Goal: Task Accomplishment & Management: Manage account settings

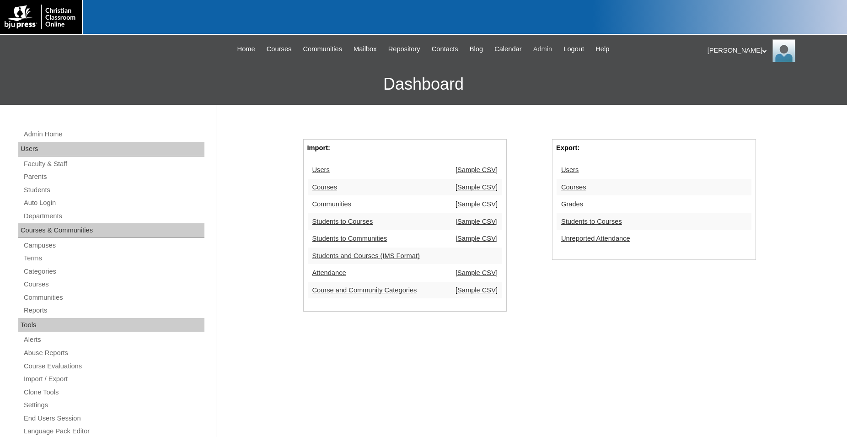
click at [551, 49] on span "Admin" at bounding box center [542, 49] width 19 height 11
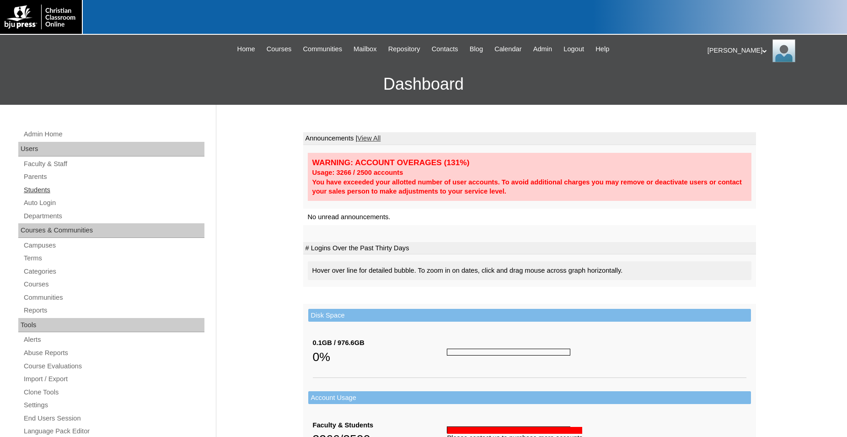
click at [43, 190] on link "Students" at bounding box center [114, 189] width 182 height 11
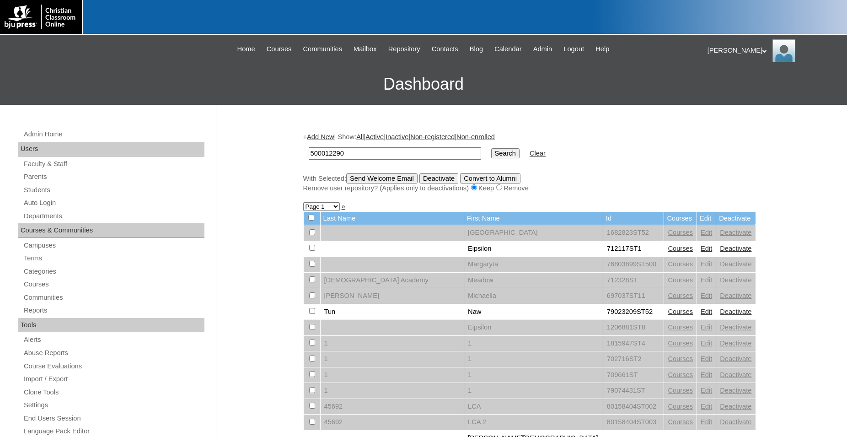
type input "500012290"
click at [491, 148] on input "Search" at bounding box center [505, 153] width 28 height 10
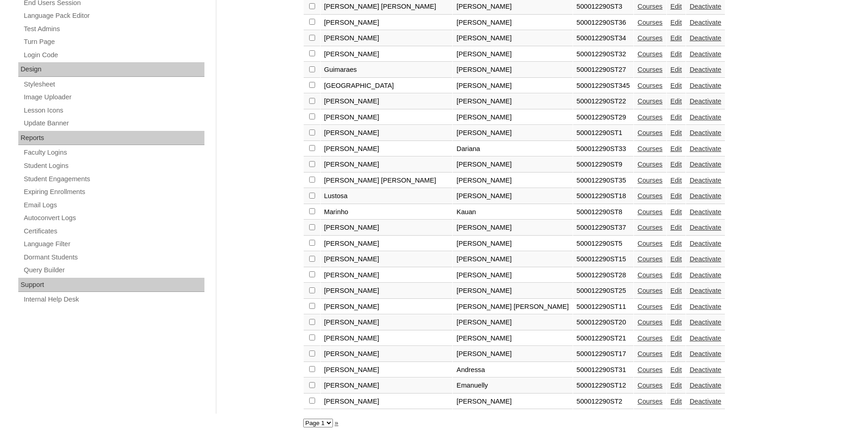
scroll to position [428, 0]
click at [671, 258] on link "Edit" at bounding box center [676, 258] width 11 height 7
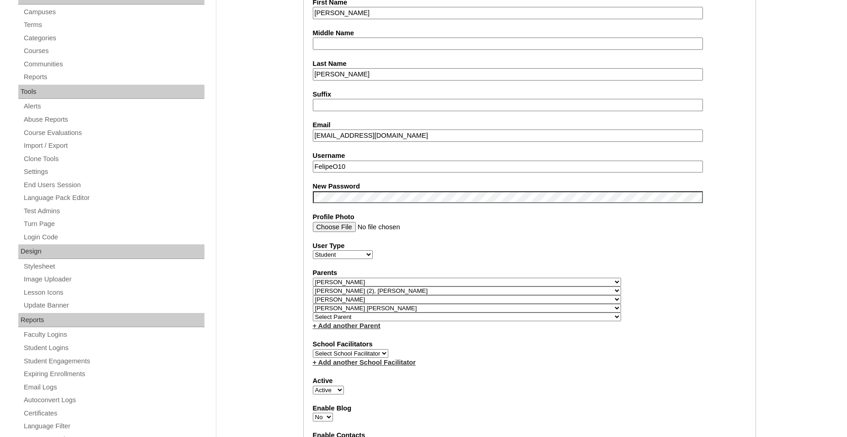
select select "35566"
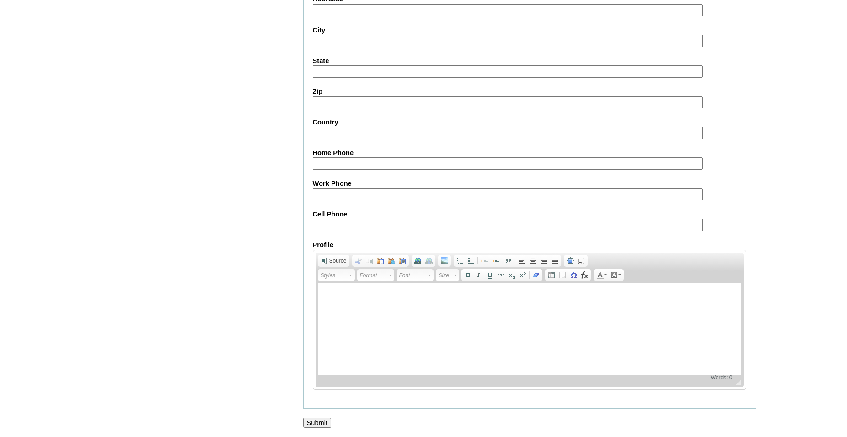
scroll to position [1004, 0]
click at [316, 422] on input "Submit" at bounding box center [317, 423] width 28 height 10
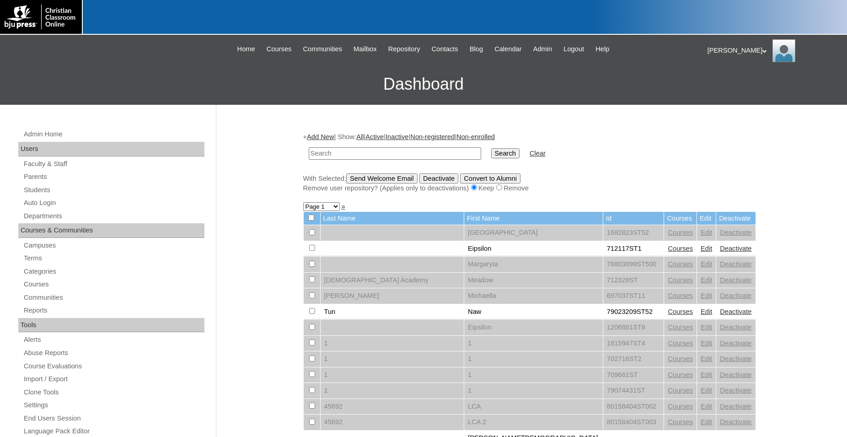
click at [406, 153] on input "text" at bounding box center [395, 153] width 172 height 12
type input "[PERSON_NAME]"
click at [491, 148] on input "Search" at bounding box center [505, 153] width 28 height 10
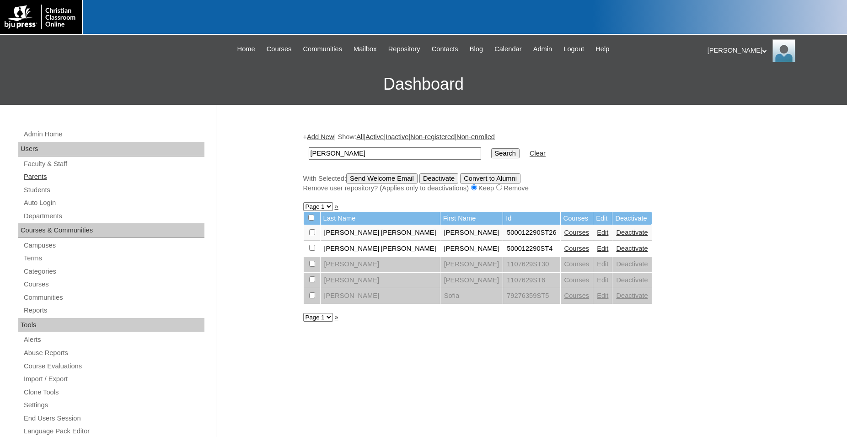
click at [42, 178] on link "Parents" at bounding box center [114, 176] width 182 height 11
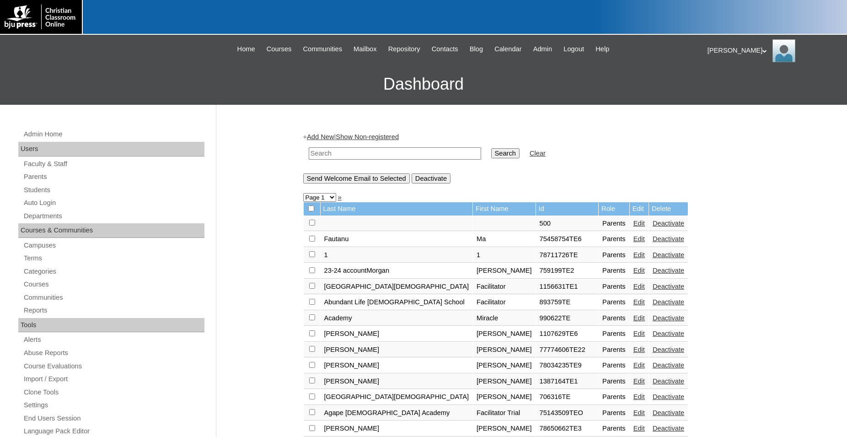
click at [376, 157] on input "text" at bounding box center [395, 153] width 172 height 12
type input "[PERSON_NAME]"
click at [491, 148] on input "Search" at bounding box center [505, 153] width 28 height 10
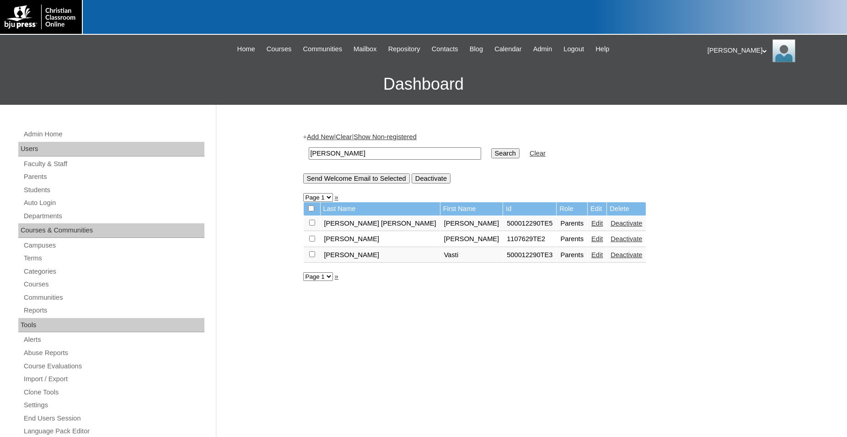
click at [591, 258] on link "Edit" at bounding box center [596, 254] width 11 height 7
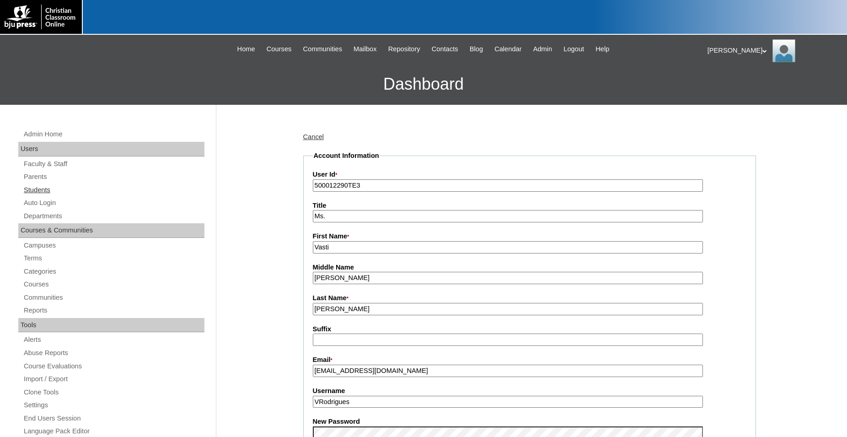
click at [43, 191] on link "Students" at bounding box center [114, 189] width 182 height 11
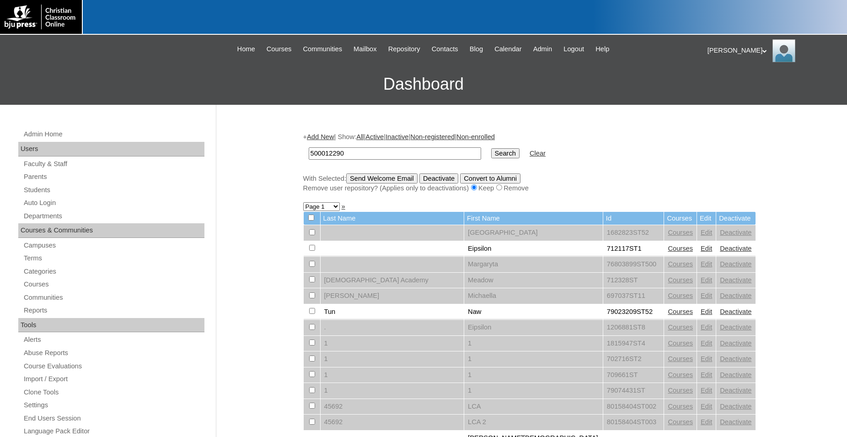
type input "500012290"
click at [491, 148] on input "Search" at bounding box center [505, 153] width 28 height 10
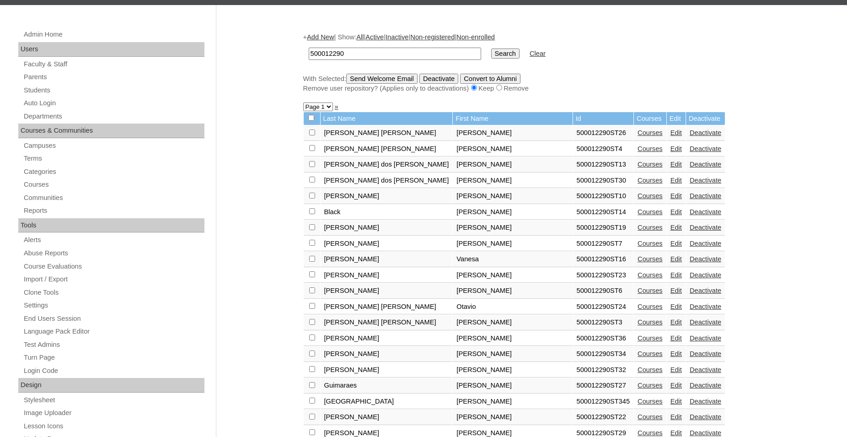
scroll to position [187, 0]
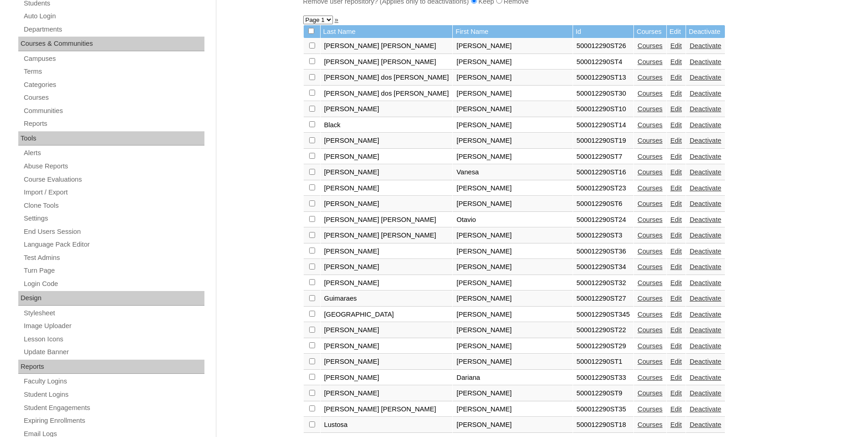
click at [671, 255] on link "Edit" at bounding box center [676, 250] width 11 height 7
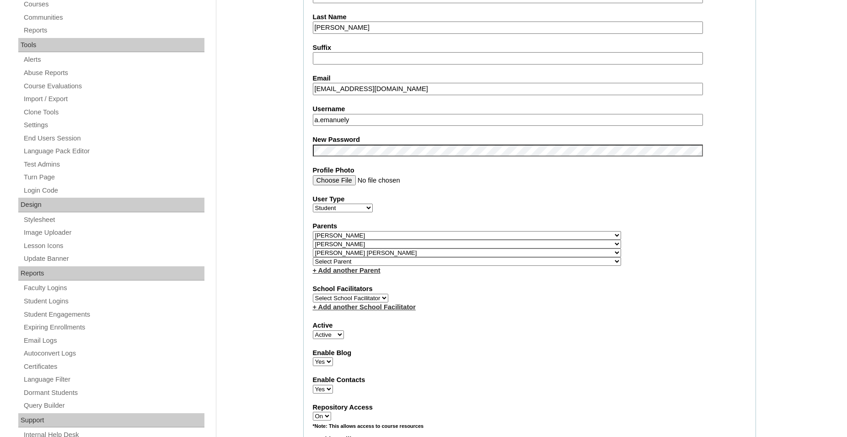
select select "35566"
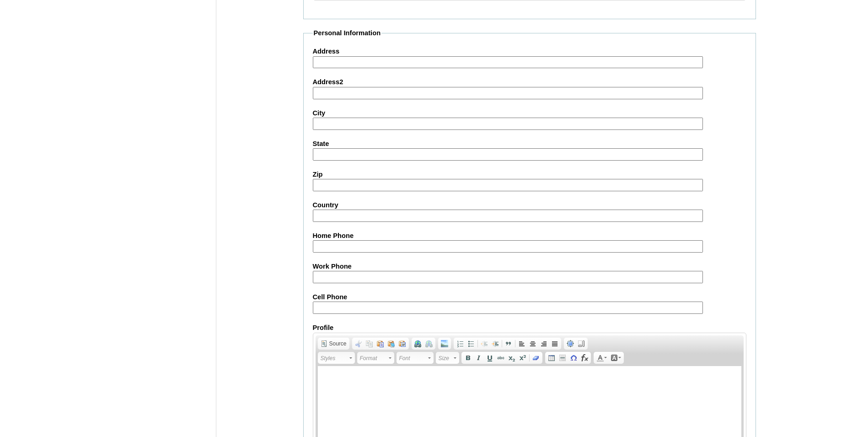
scroll to position [993, 0]
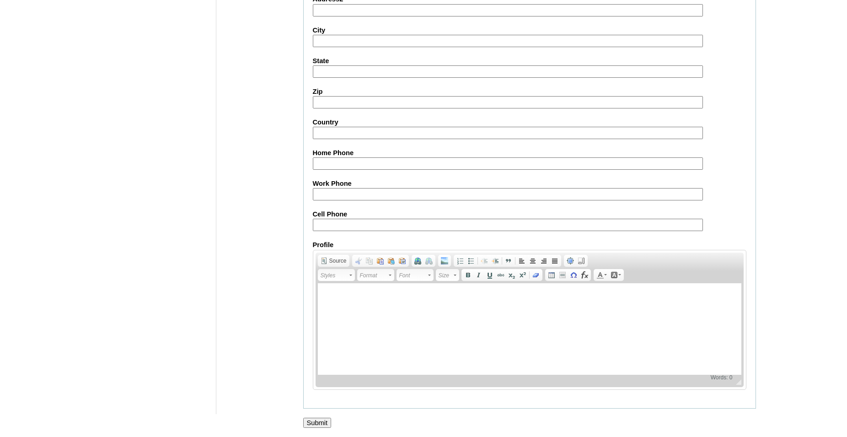
click at [318, 419] on input "Submit" at bounding box center [317, 423] width 28 height 10
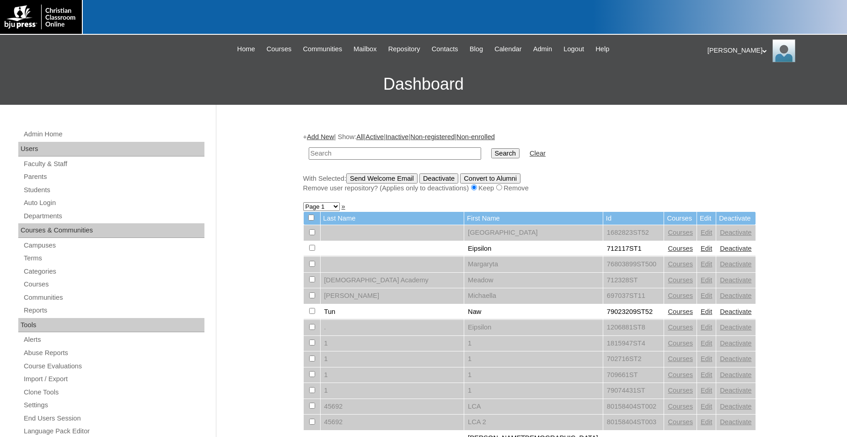
click at [418, 154] on input "text" at bounding box center [395, 153] width 172 height 12
type input "500012290"
click at [491, 148] on input "Search" at bounding box center [505, 153] width 28 height 10
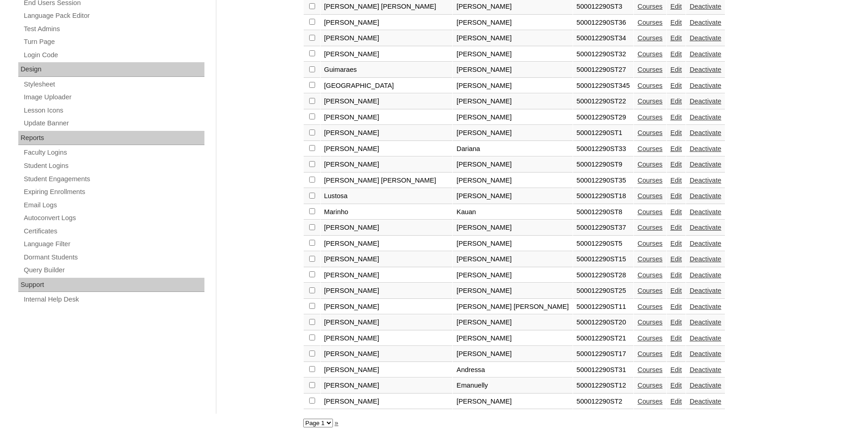
scroll to position [428, 0]
click at [671, 224] on link "Edit" at bounding box center [676, 227] width 11 height 7
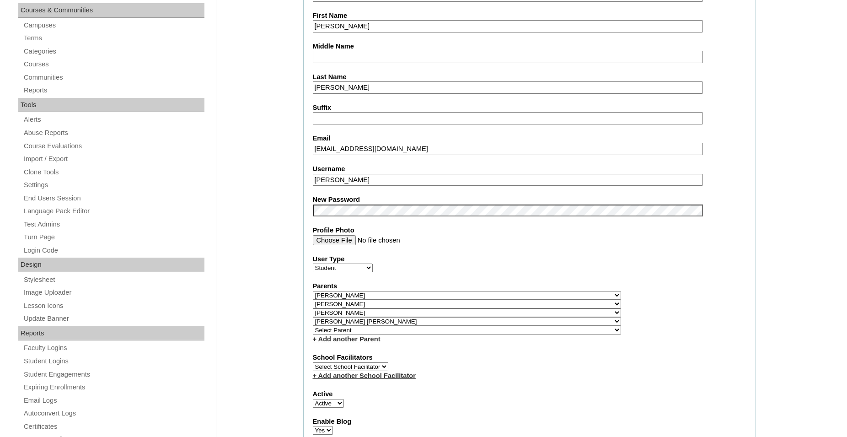
scroll to position [233, 0]
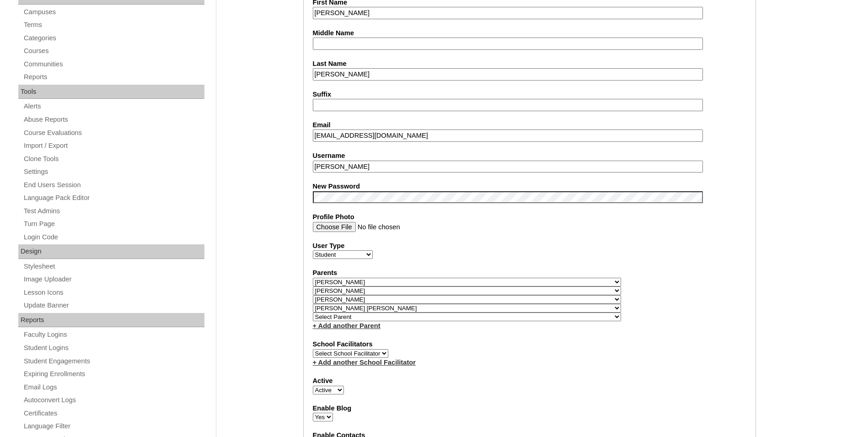
select select "35566"
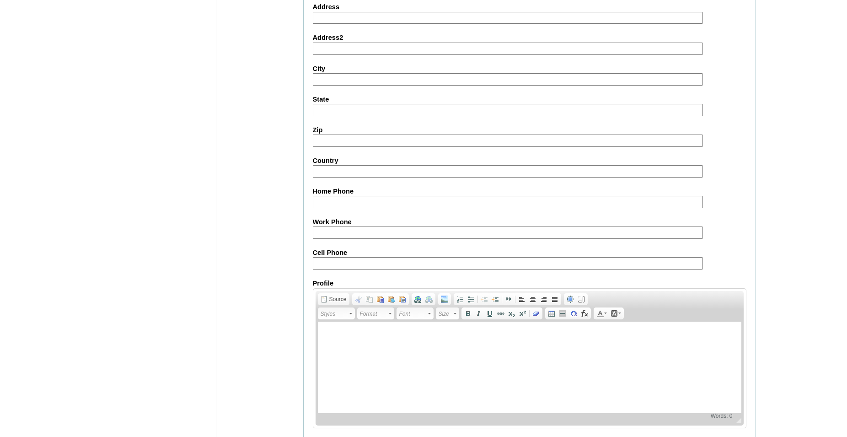
scroll to position [1004, 0]
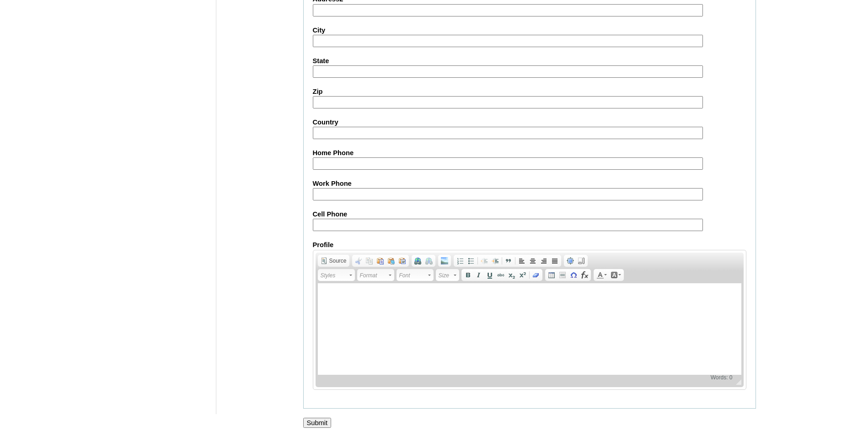
click at [317, 420] on input "Submit" at bounding box center [317, 423] width 28 height 10
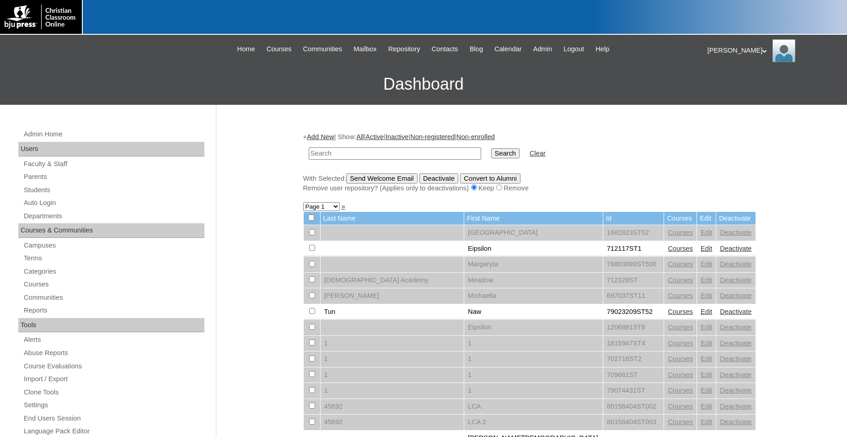
click at [427, 154] on input "text" at bounding box center [395, 153] width 172 height 12
type input "500012290"
click at [491, 148] on input "Search" at bounding box center [505, 153] width 28 height 10
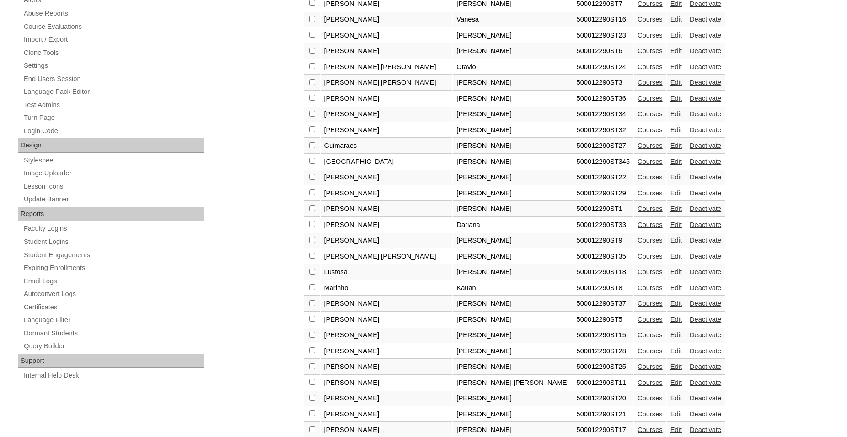
scroll to position [335, 0]
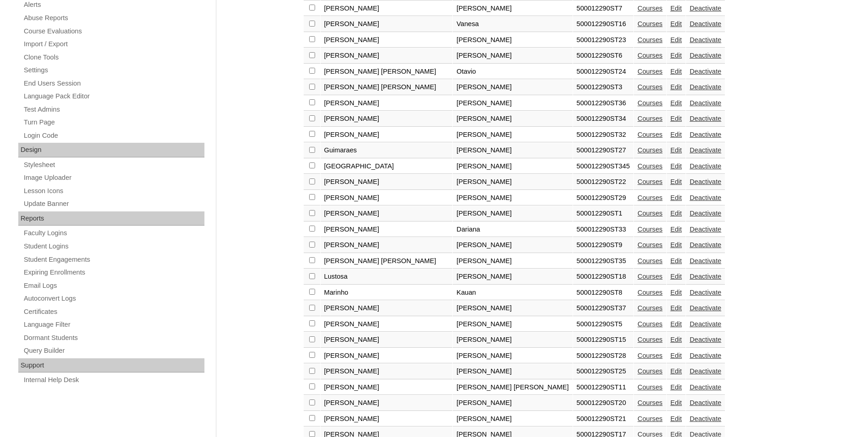
click at [671, 170] on link "Edit" at bounding box center [676, 165] width 11 height 7
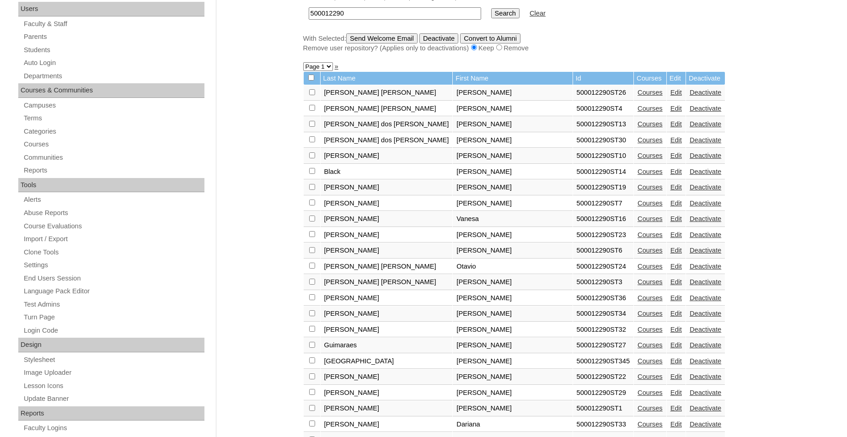
scroll to position [233, 0]
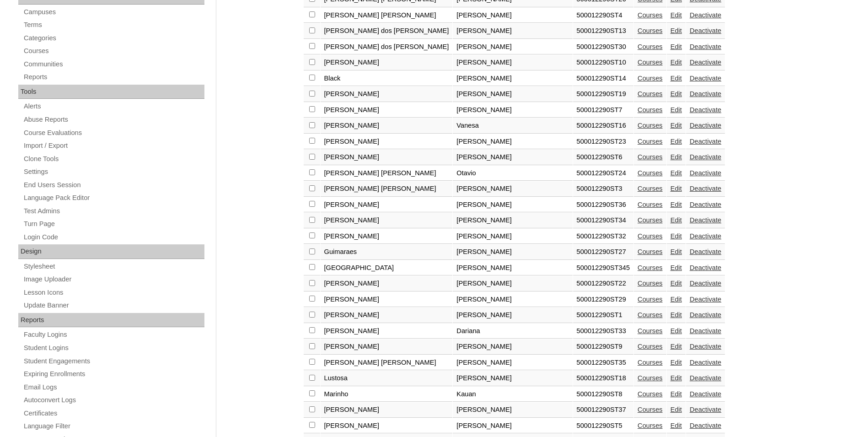
click at [638, 271] on link "Courses" at bounding box center [650, 267] width 25 height 7
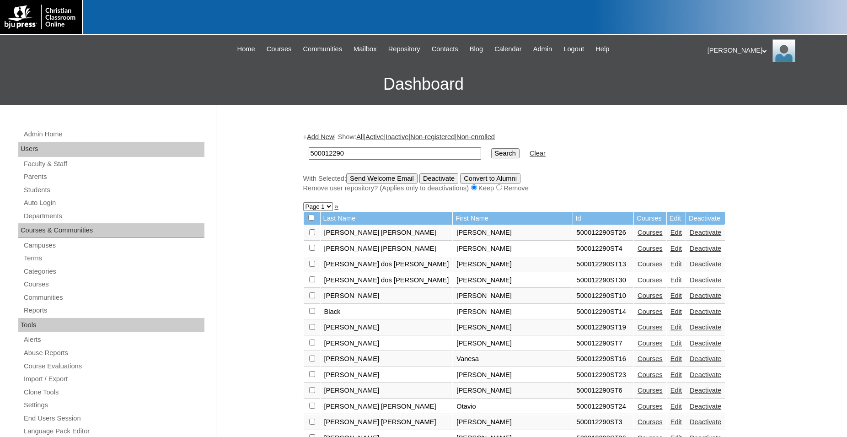
drag, startPoint x: 355, startPoint y: 156, endPoint x: 261, endPoint y: 156, distance: 94.7
click at [309, 156] on input "500012290" at bounding box center [395, 153] width 172 height 12
type input "80130006"
click at [491, 148] on input "Search" at bounding box center [505, 153] width 28 height 10
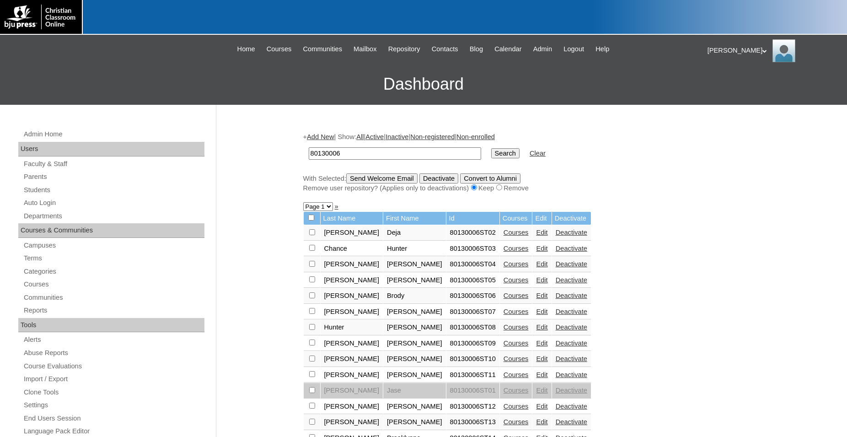
click at [800, 138] on div "Admin Home Users Faculty & Staff Parents Students Auto Login Departments Course…" at bounding box center [423, 420] width 847 height 631
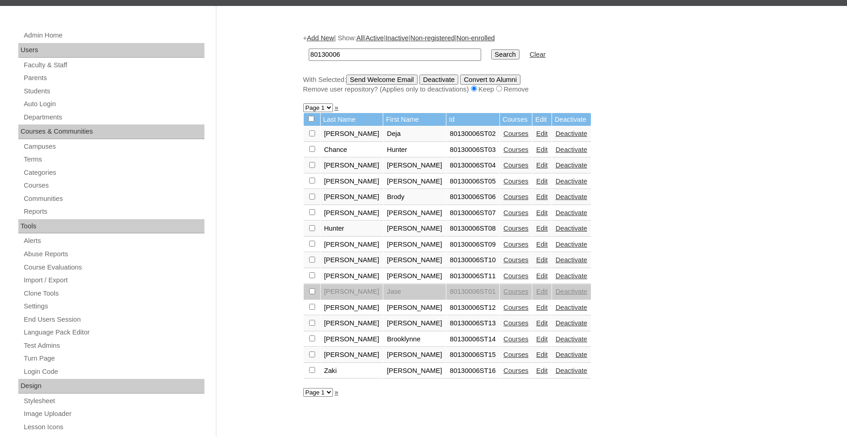
scroll to position [140, 0]
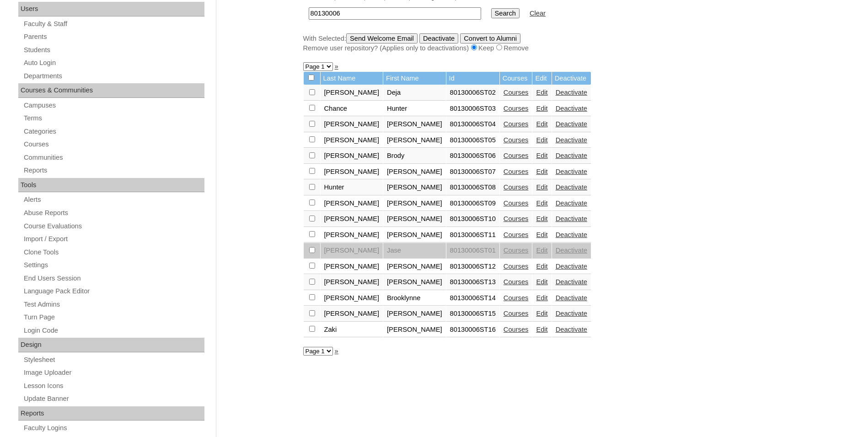
click at [536, 143] on link "Edit" at bounding box center [541, 139] width 11 height 7
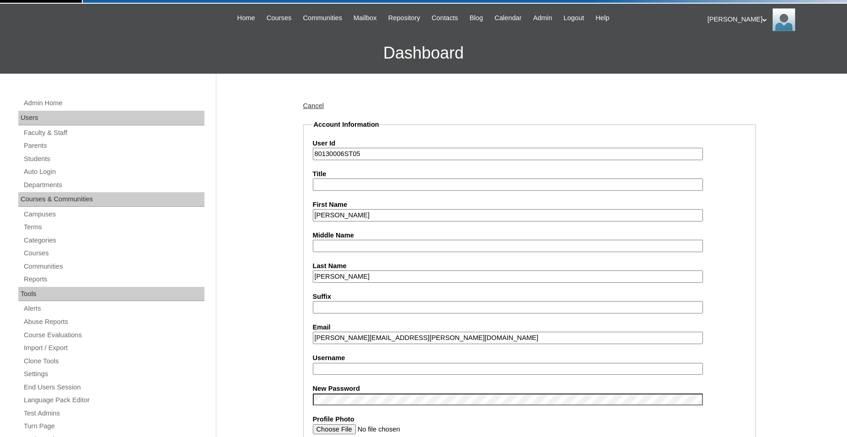
scroll to position [93, 0]
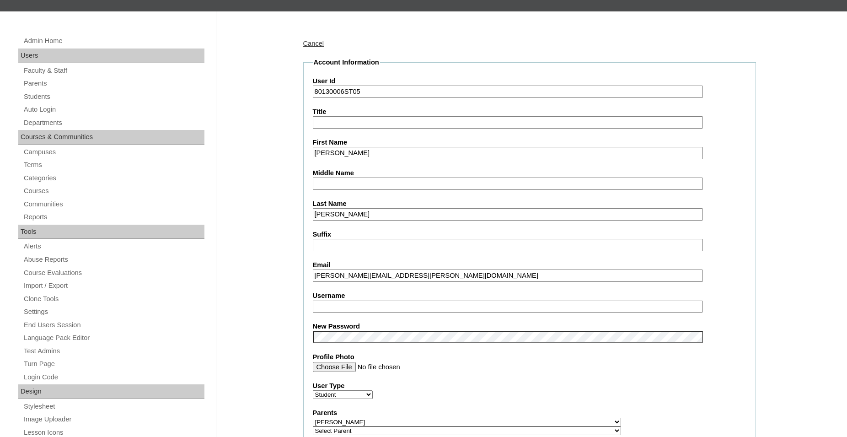
click at [429, 307] on input "Username" at bounding box center [508, 307] width 390 height 12
type input "[PERSON_NAME]"
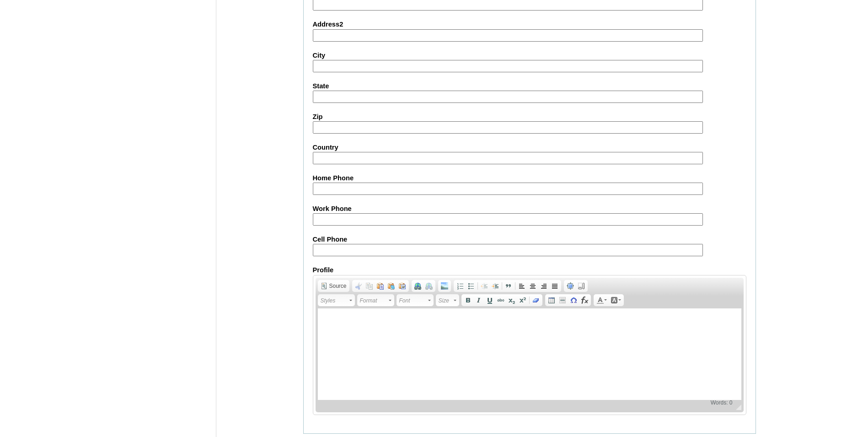
scroll to position [973, 0]
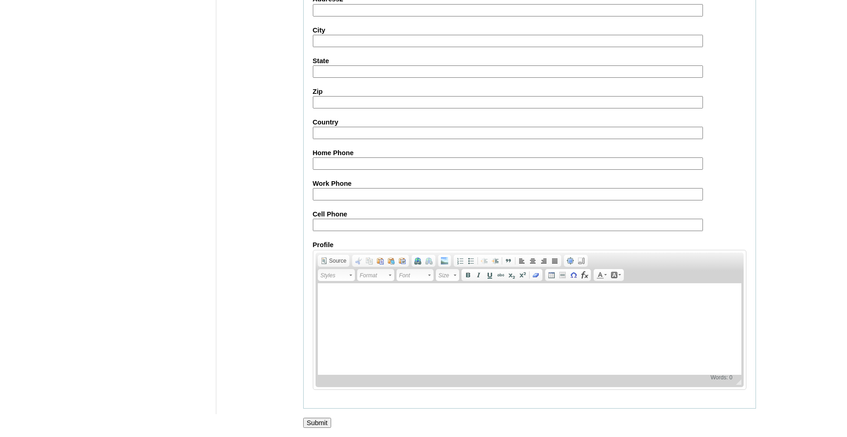
click at [314, 424] on input "Submit" at bounding box center [317, 423] width 28 height 10
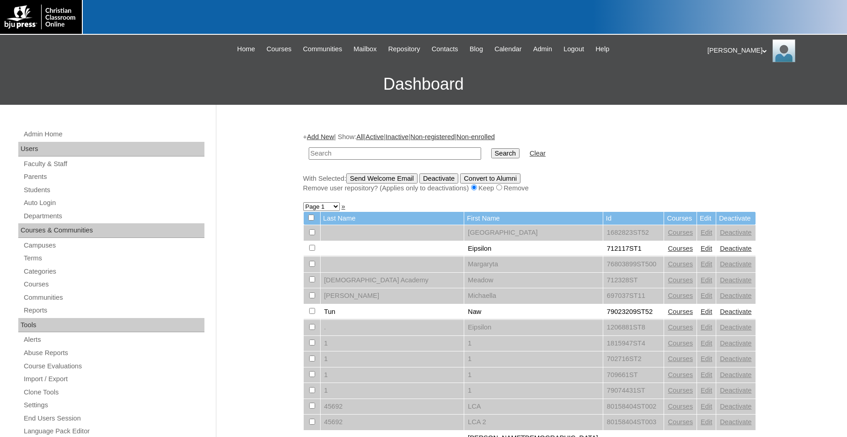
click at [373, 154] on input "text" at bounding box center [395, 153] width 172 height 12
click at [433, 152] on input "text" at bounding box center [395, 153] width 172 height 12
type input "80130006"
click at [491, 148] on input "Search" at bounding box center [505, 153] width 28 height 10
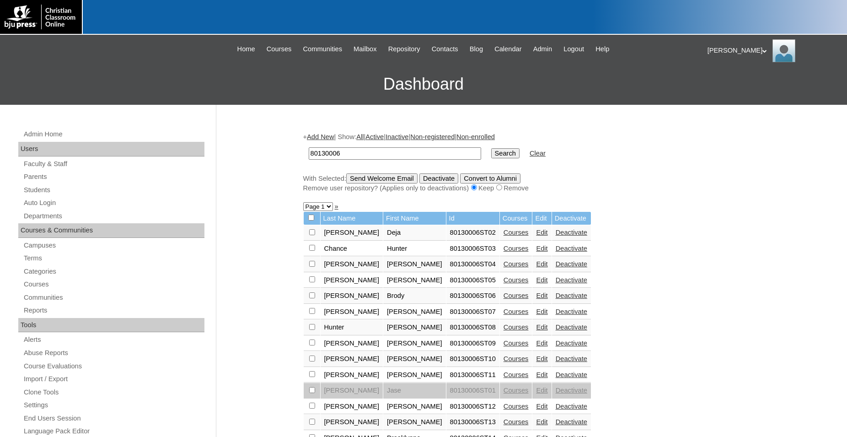
click at [536, 268] on link "Edit" at bounding box center [541, 263] width 11 height 7
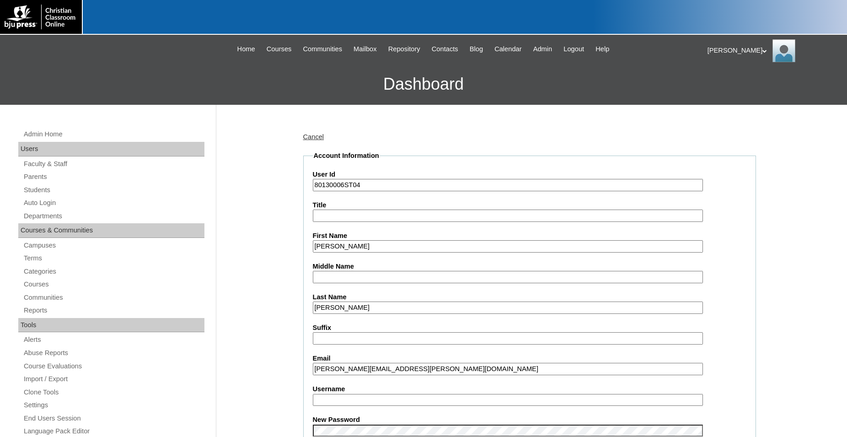
click at [399, 399] on input "Username" at bounding box center [508, 400] width 390 height 12
type input "a.chapla"
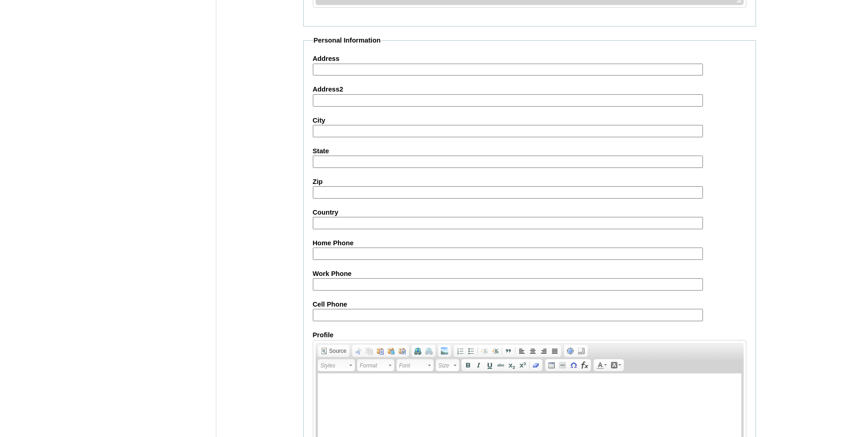
scroll to position [973, 0]
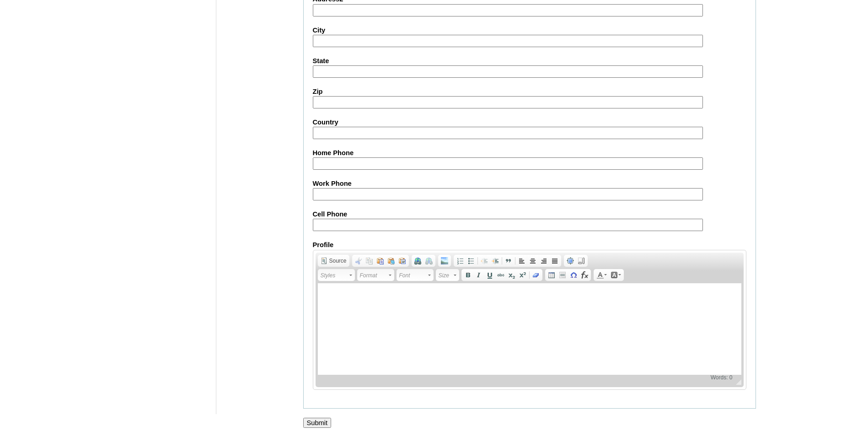
click at [317, 420] on input "Submit" at bounding box center [317, 423] width 28 height 10
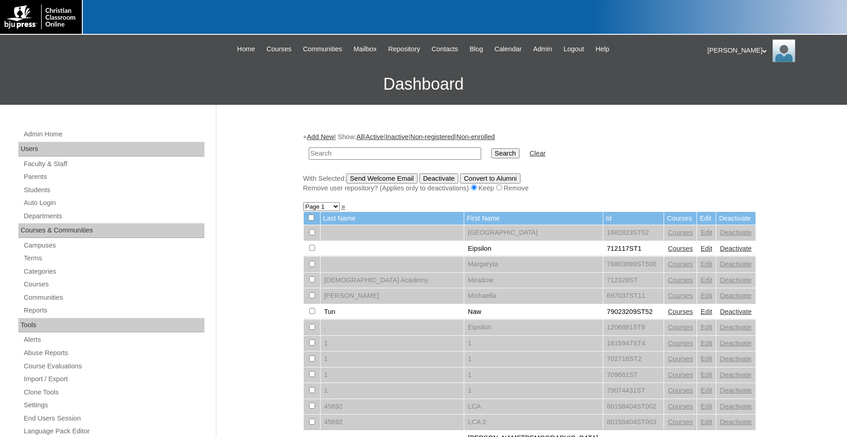
click at [417, 152] on input "text" at bounding box center [395, 153] width 172 height 12
type input "80130006"
click at [491, 148] on input "Search" at bounding box center [505, 153] width 28 height 10
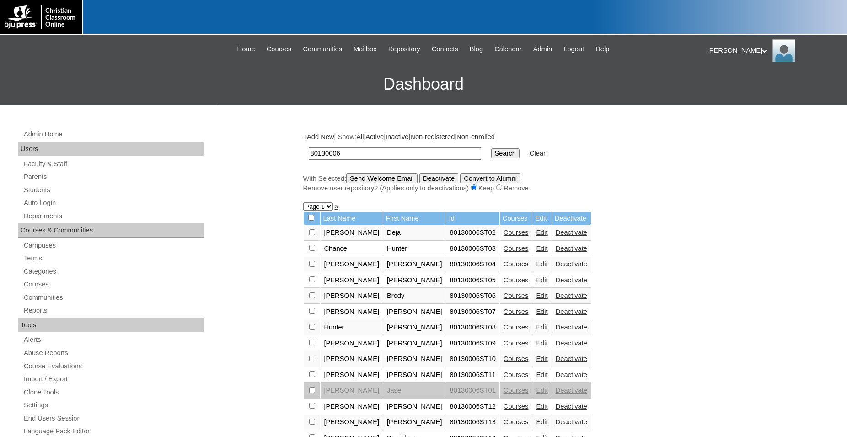
click at [536, 268] on link "Edit" at bounding box center [541, 263] width 11 height 7
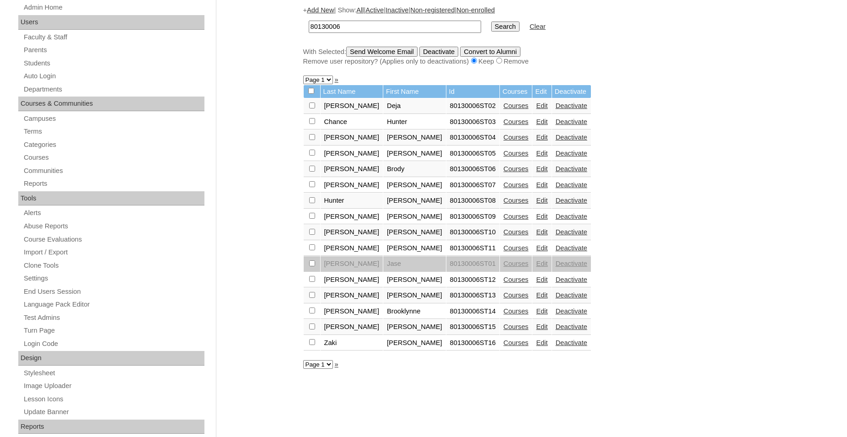
scroll to position [140, 0]
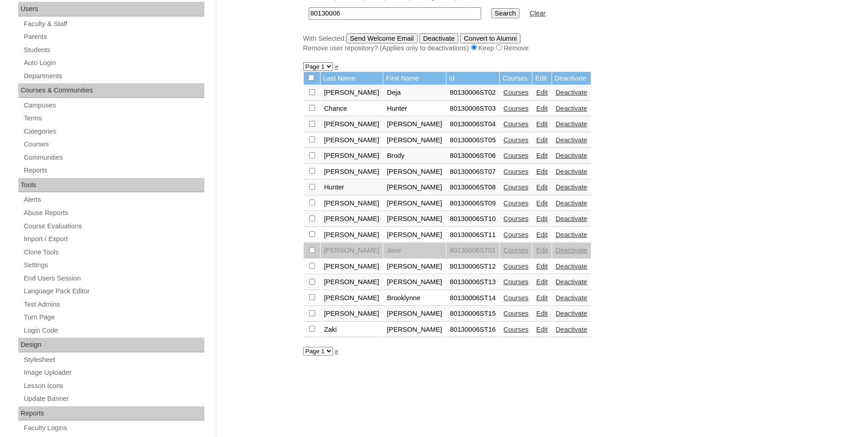
click at [536, 285] on link "Edit" at bounding box center [541, 281] width 11 height 7
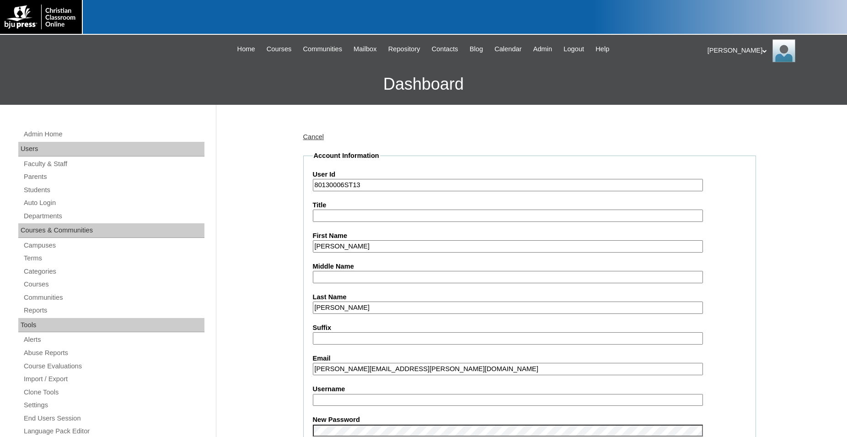
click at [380, 396] on input "Username" at bounding box center [508, 400] width 390 height 12
type input "b.rios"
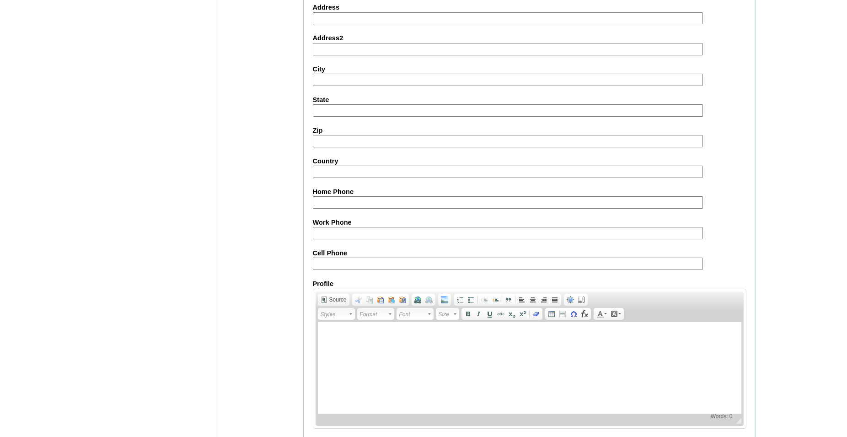
scroll to position [973, 0]
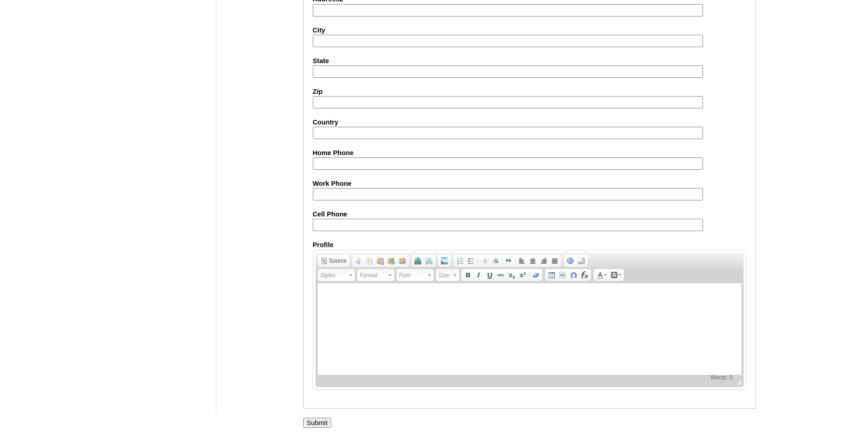
click at [316, 422] on input "Submit" at bounding box center [317, 423] width 28 height 10
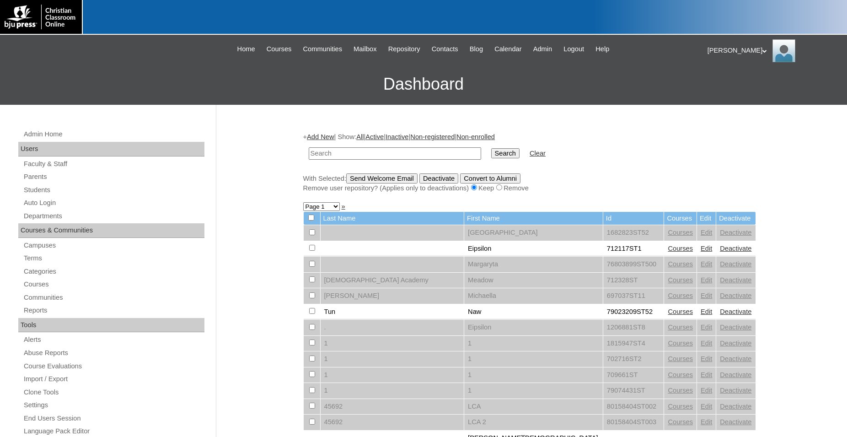
click at [732, 52] on div "[PERSON_NAME] My Profile My Settings Logout" at bounding box center [773, 50] width 130 height 23
click at [735, 86] on li "Logout" at bounding box center [735, 86] width 44 height 11
click at [763, 51] on icon at bounding box center [765, 50] width 5 height 3
click at [726, 85] on span "Logout" at bounding box center [724, 85] width 18 height 7
